Goal: Transaction & Acquisition: Obtain resource

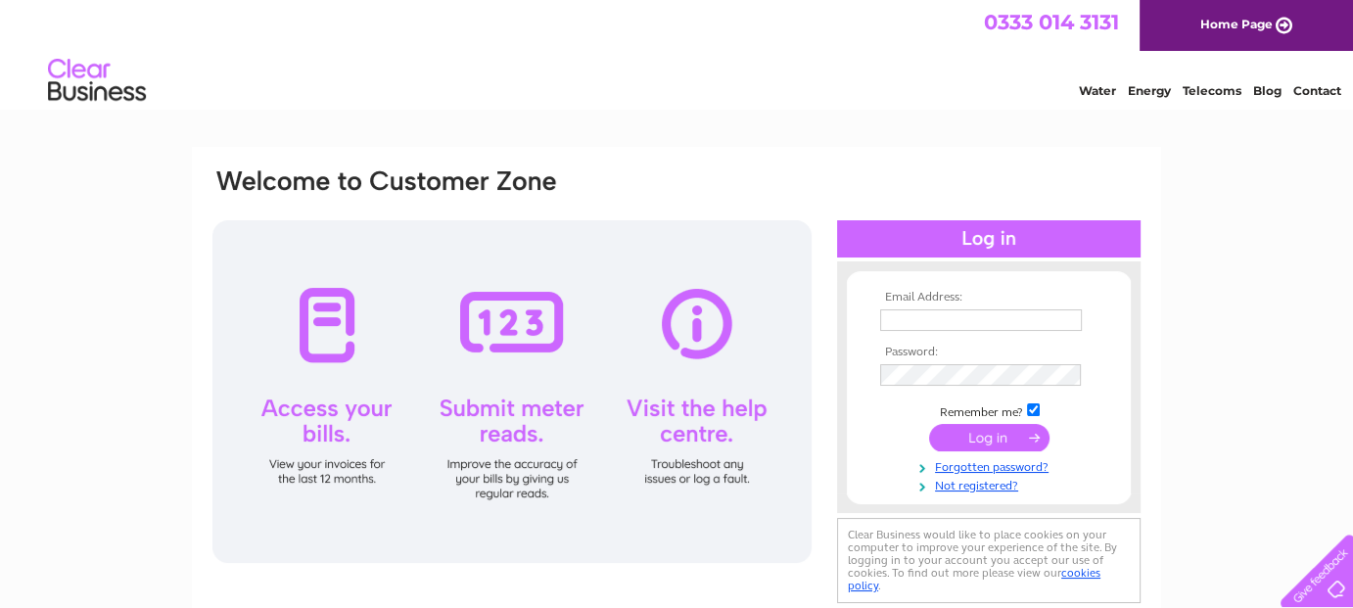
type input "[EMAIL_ADDRESS][DOMAIN_NAME]"
click at [987, 440] on input "submit" at bounding box center [989, 437] width 120 height 27
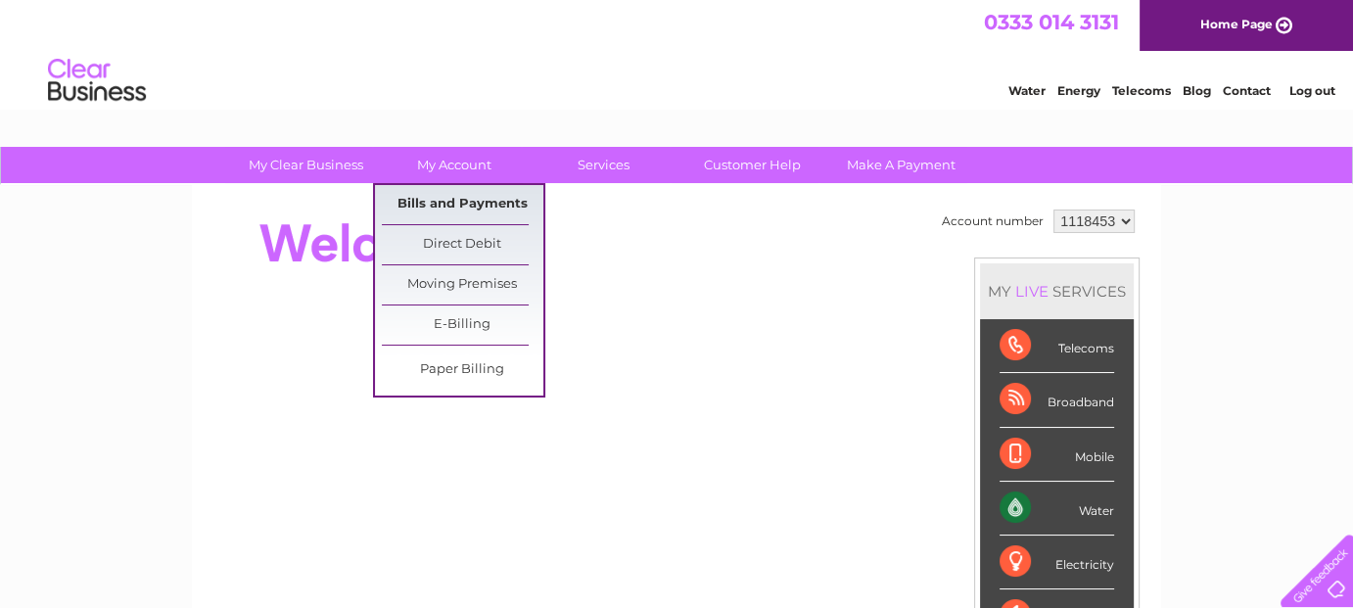
click at [480, 196] on link "Bills and Payments" at bounding box center [463, 204] width 162 height 39
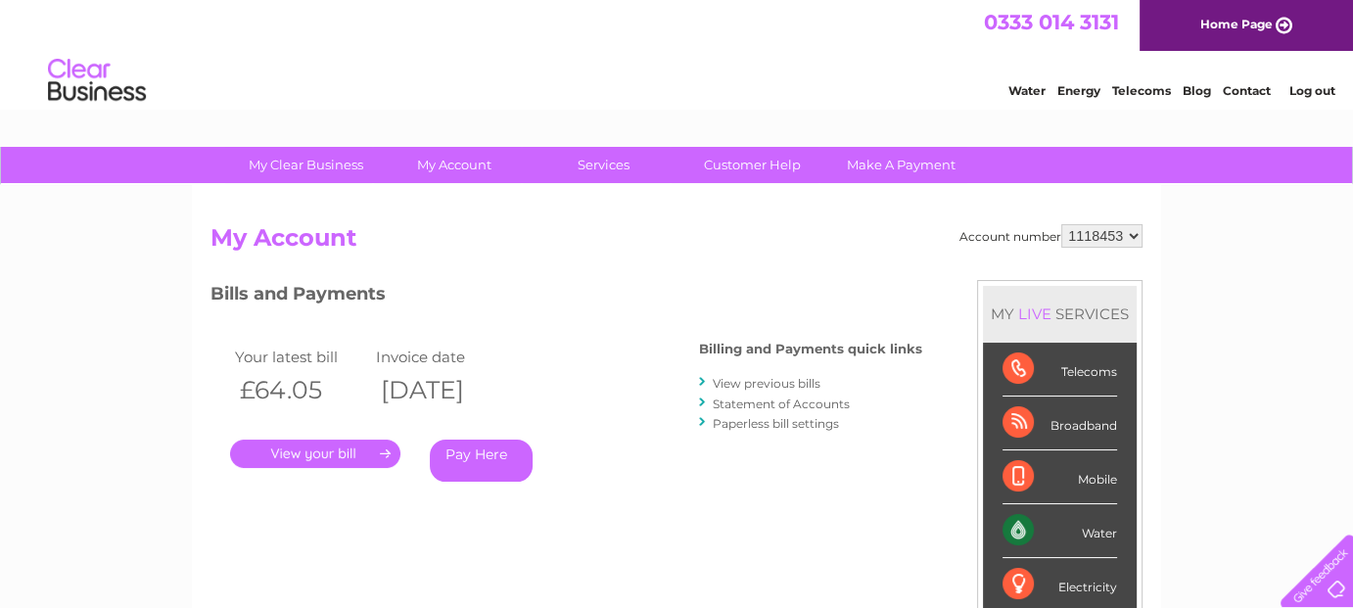
click at [349, 451] on link "." at bounding box center [315, 454] width 170 height 28
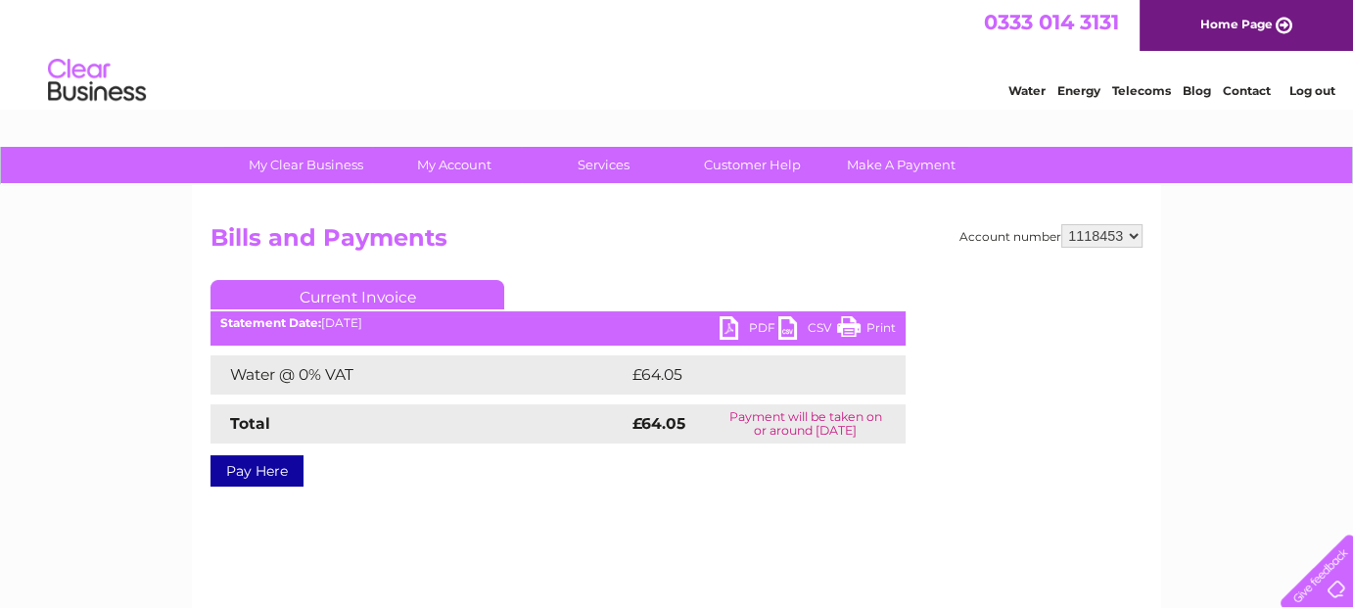
click at [765, 317] on link "PDF" at bounding box center [749, 330] width 59 height 28
click at [1307, 90] on link "Log out" at bounding box center [1312, 90] width 46 height 15
